Goal: Task Accomplishment & Management: Manage account settings

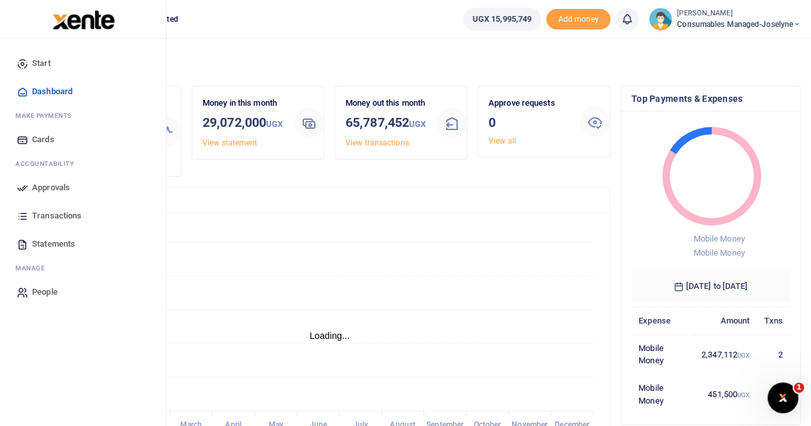
scroll to position [10, 10]
click at [50, 183] on span "Approvals" at bounding box center [51, 187] width 38 height 13
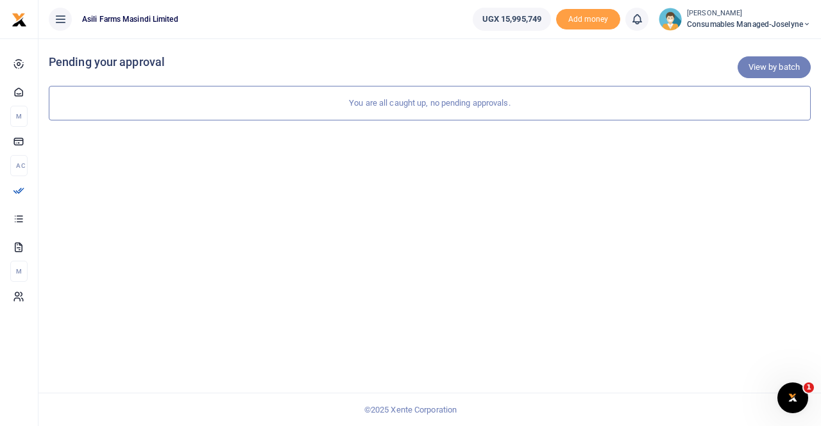
click at [762, 73] on link "View by batch" at bounding box center [773, 67] width 73 height 22
click at [410, 104] on div "You are all caught up, no pending approvals." at bounding box center [430, 103] width 762 height 35
click at [749, 63] on link "View by category" at bounding box center [768, 67] width 85 height 22
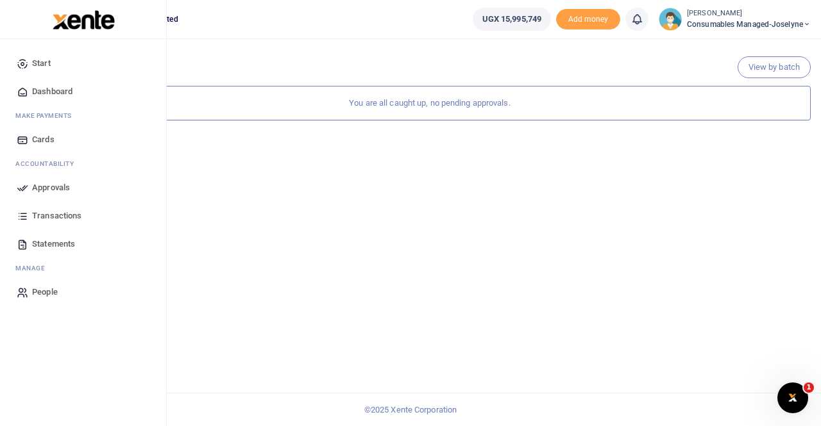
click at [44, 187] on span "Approvals" at bounding box center [51, 187] width 38 height 13
click at [46, 186] on span "Approvals" at bounding box center [51, 187] width 38 height 13
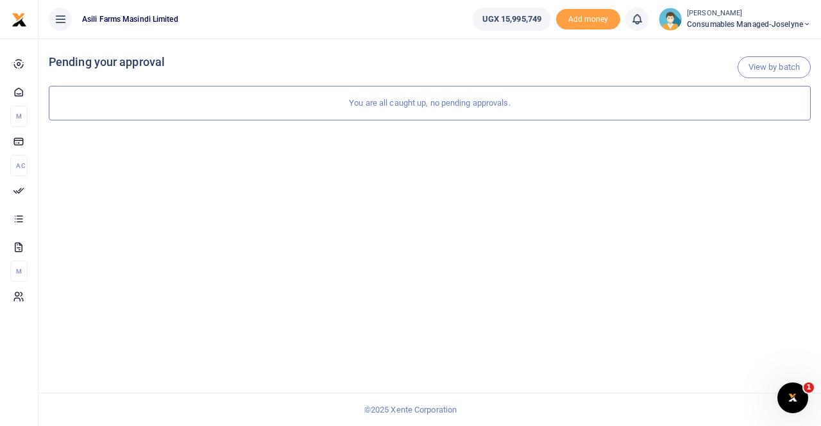
click at [759, 22] on span "Consumables managed-Joselyne" at bounding box center [749, 25] width 124 height 12
click at [749, 51] on link "Switch accounts" at bounding box center [761, 47] width 101 height 18
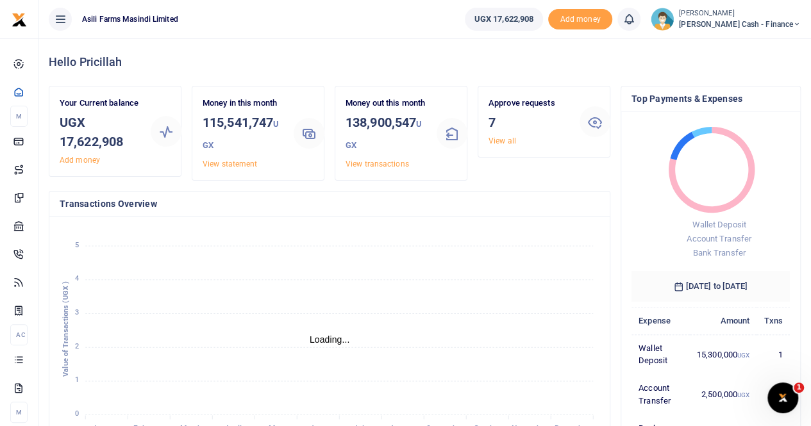
scroll to position [10, 10]
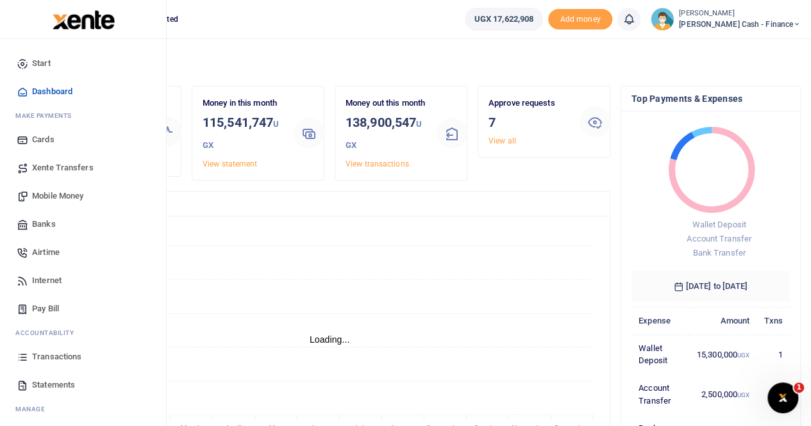
click at [63, 354] on span "Transactions" at bounding box center [56, 357] width 49 height 13
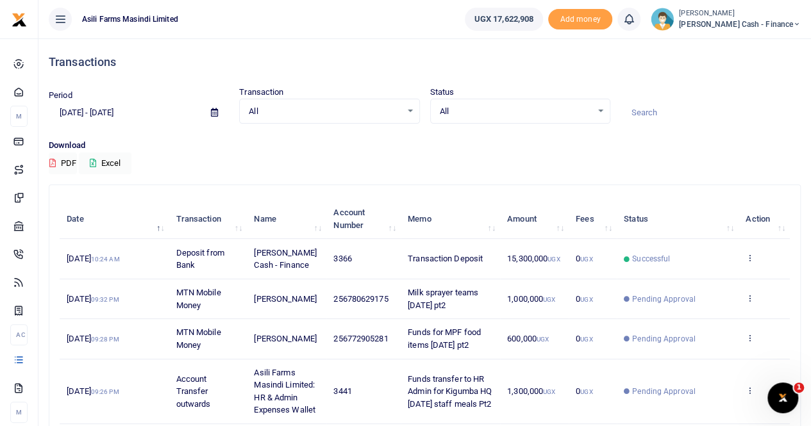
click at [213, 110] on icon at bounding box center [214, 112] width 7 height 8
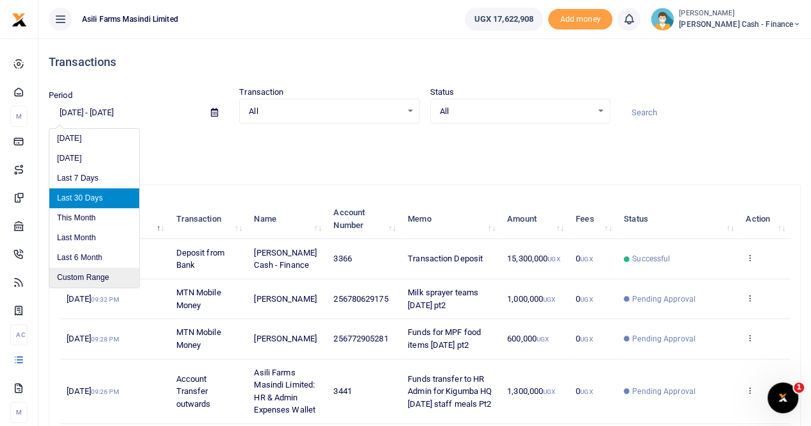
click at [97, 273] on li "Custom Range" at bounding box center [94, 278] width 90 height 20
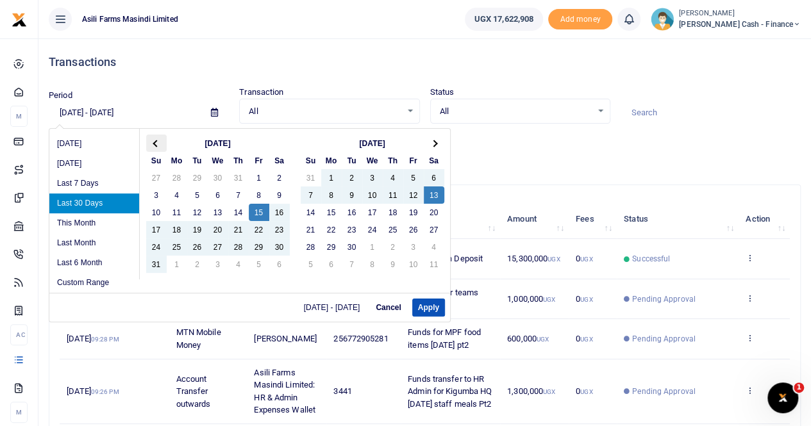
click at [159, 143] on th at bounding box center [156, 143] width 21 height 17
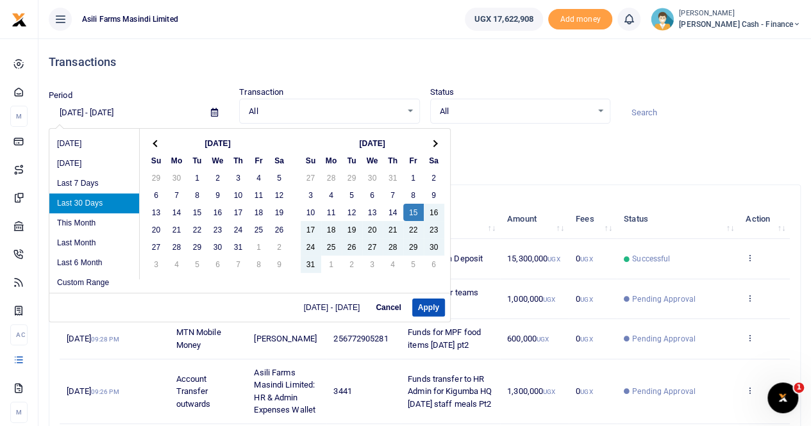
click at [159, 143] on th at bounding box center [156, 143] width 21 height 17
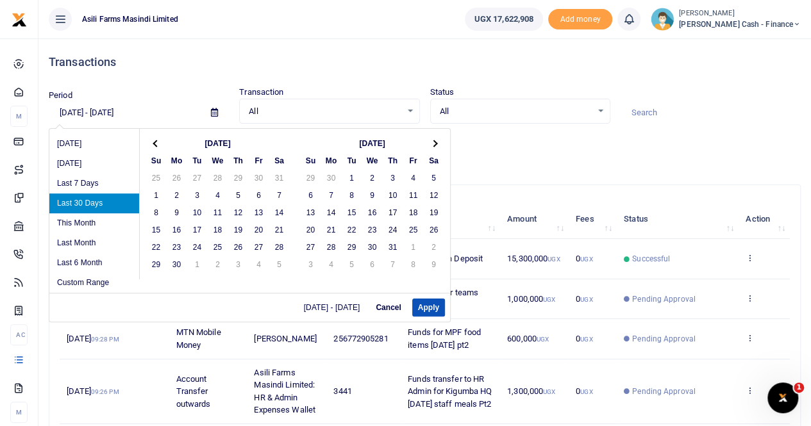
click at [159, 143] on th at bounding box center [156, 143] width 21 height 17
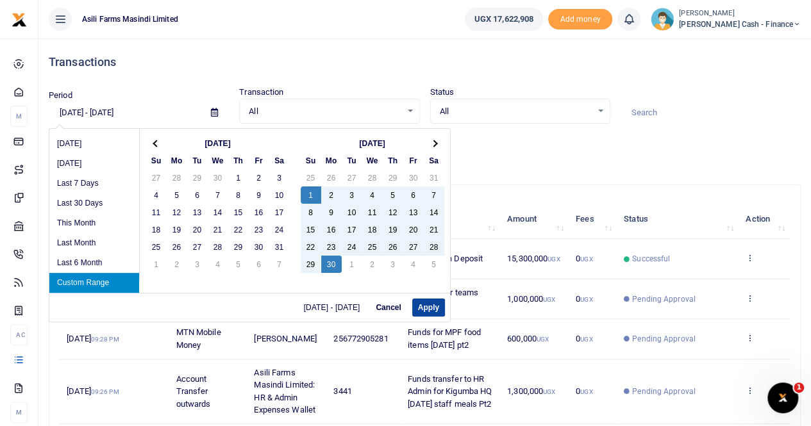
click at [423, 303] on button "Apply" at bounding box center [428, 308] width 33 height 18
type input "[DATE] - [DATE]"
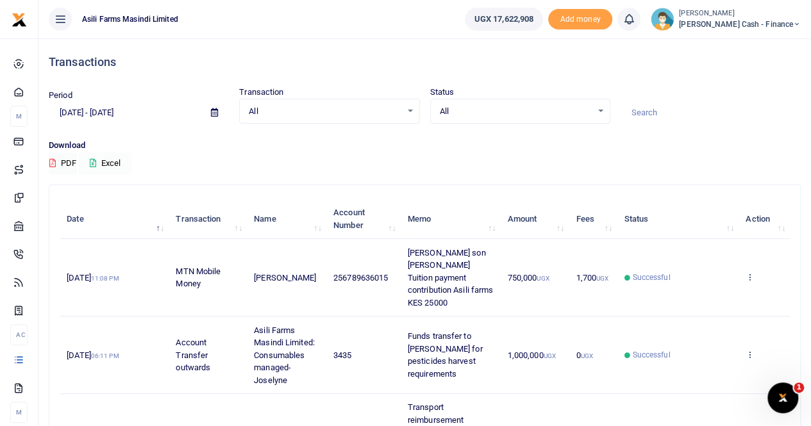
click at [113, 161] on button "Excel" at bounding box center [105, 164] width 53 height 22
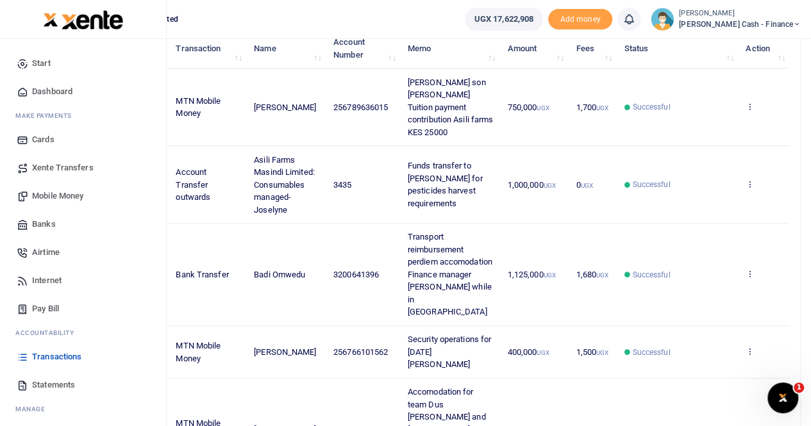
scroll to position [192, 0]
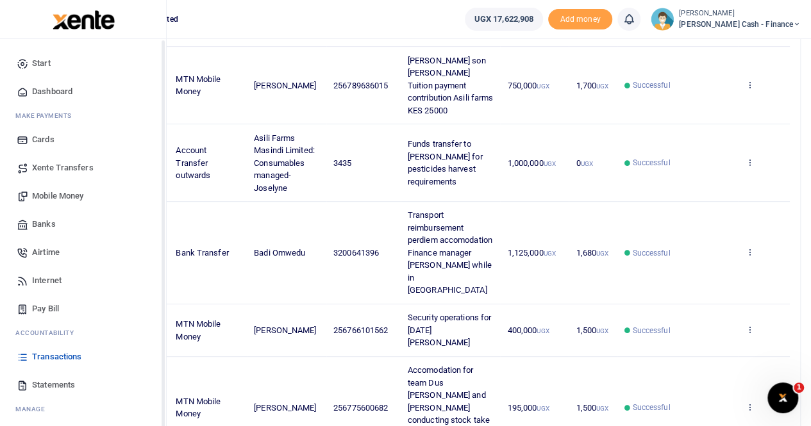
click at [51, 380] on span "Statements" at bounding box center [53, 385] width 43 height 13
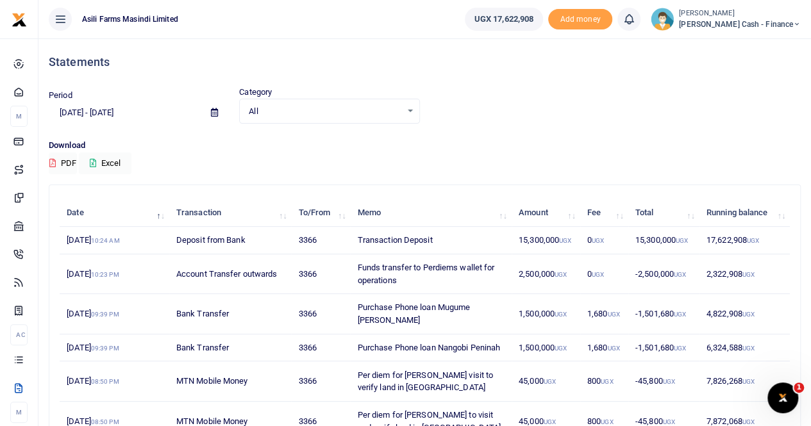
click at [213, 112] on icon at bounding box center [214, 112] width 7 height 8
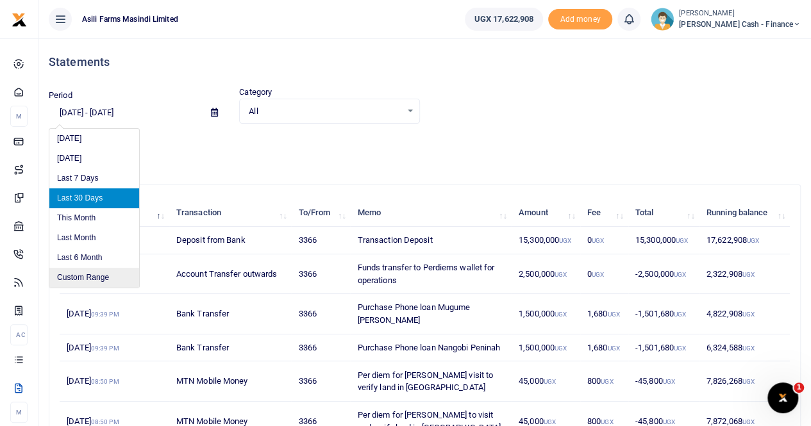
click at [81, 272] on li "Custom Range" at bounding box center [94, 278] width 90 height 20
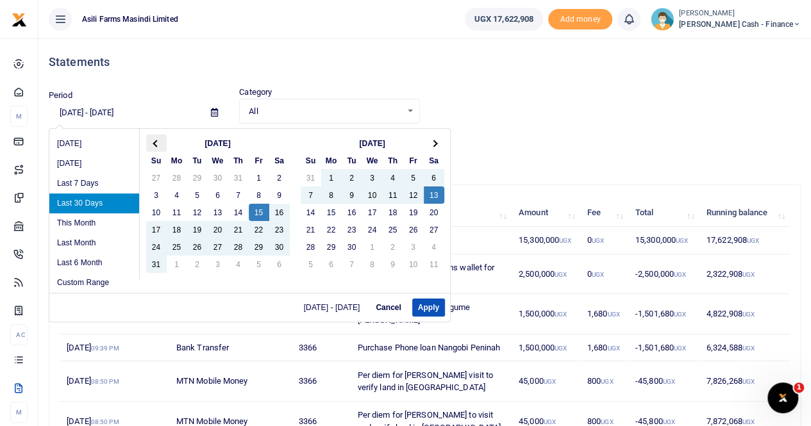
click at [165, 143] on th at bounding box center [156, 143] width 21 height 17
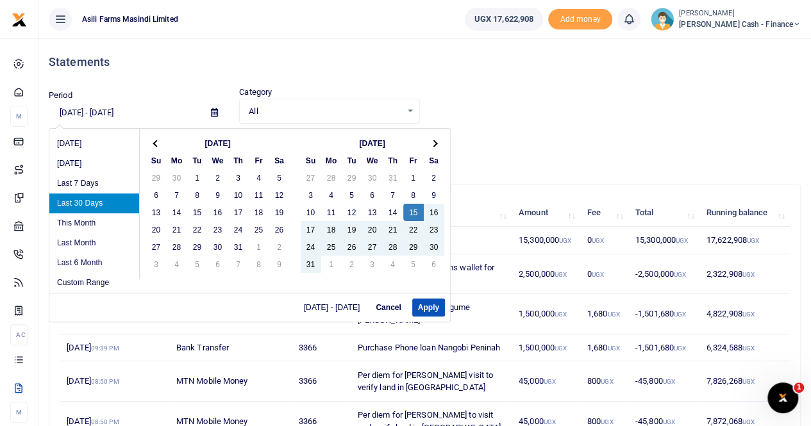
click at [165, 143] on th at bounding box center [156, 143] width 21 height 17
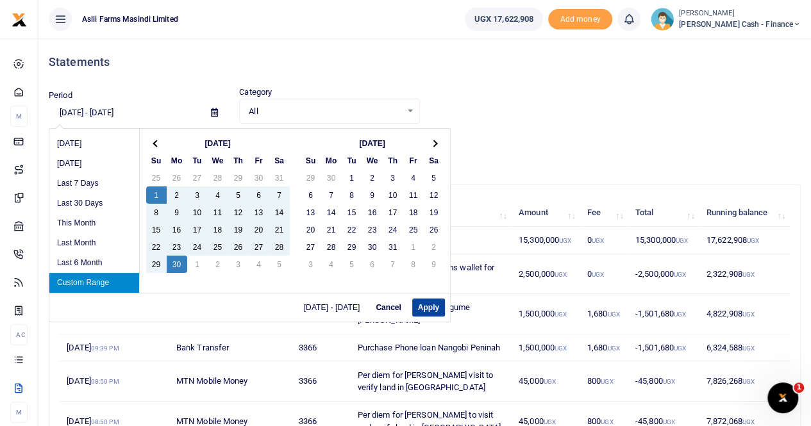
click at [426, 302] on button "Apply" at bounding box center [428, 308] width 33 height 18
type input "[DATE] - [DATE]"
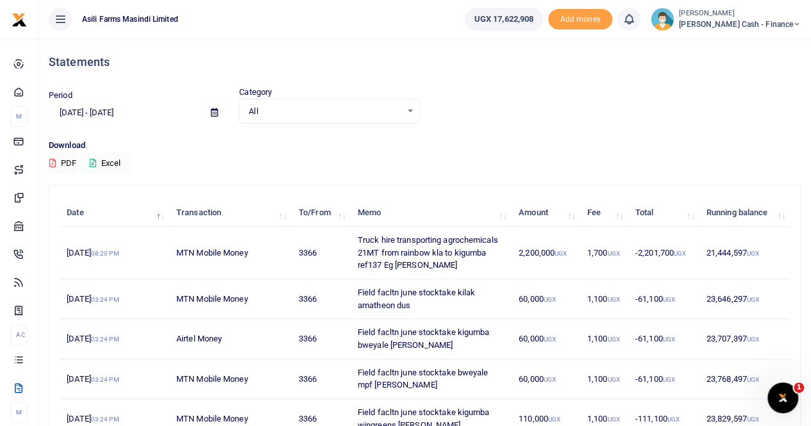
click at [112, 162] on button "Excel" at bounding box center [105, 164] width 53 height 22
